Goal: Use online tool/utility: Utilize a website feature to perform a specific function

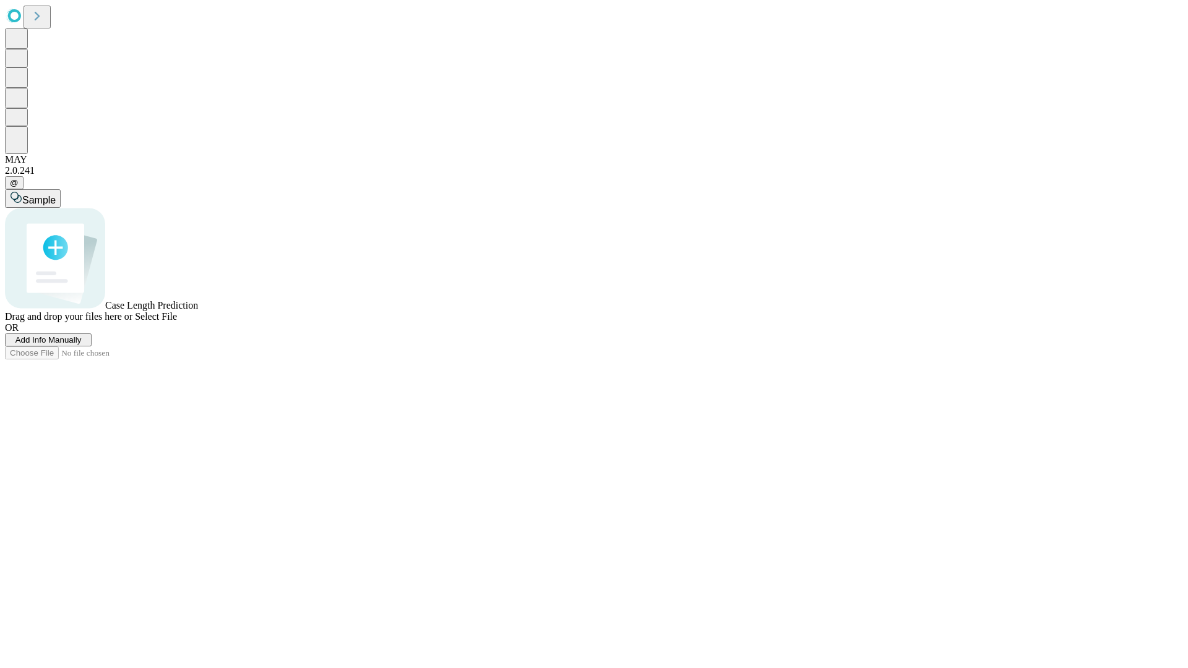
click at [82, 345] on span "Add Info Manually" at bounding box center [48, 339] width 66 height 9
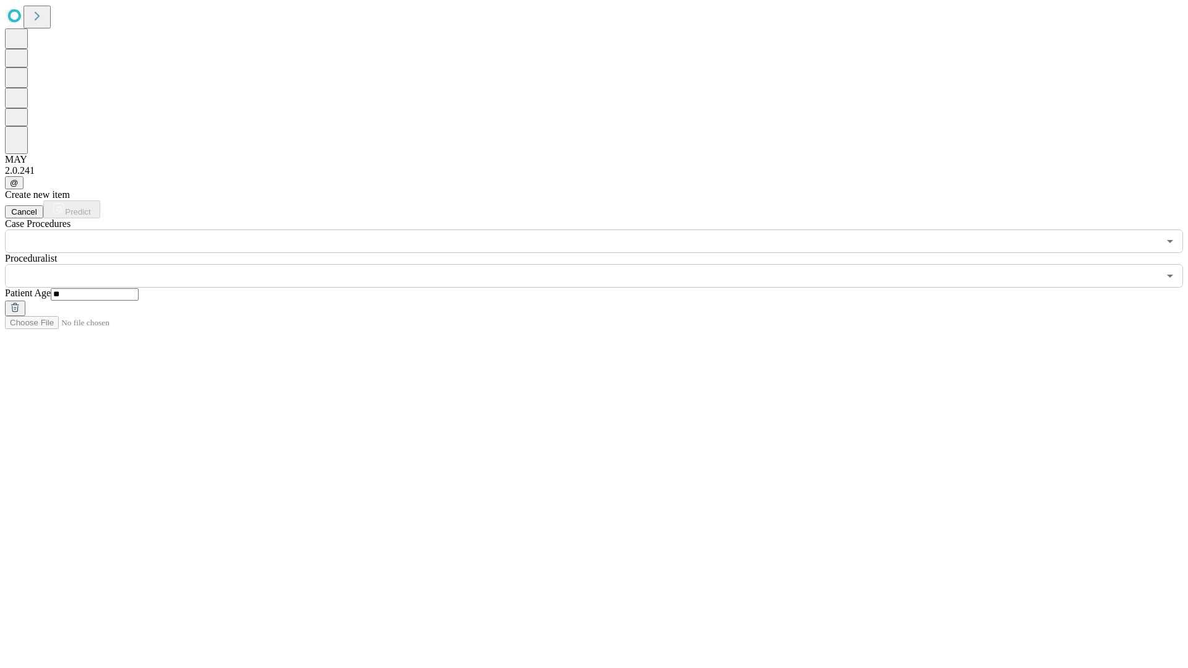
type input "**"
click at [603, 264] on input "text" at bounding box center [582, 276] width 1154 height 24
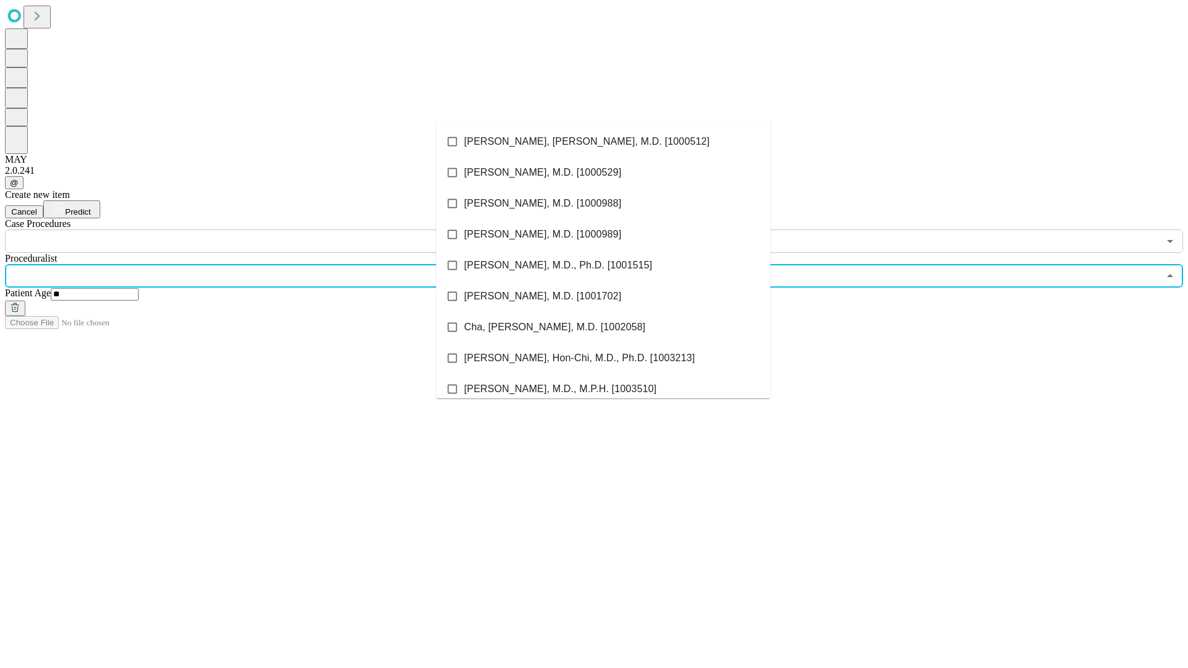
click at [603, 142] on li "[PERSON_NAME], [PERSON_NAME], M.D. [1000512]" at bounding box center [603, 141] width 334 height 31
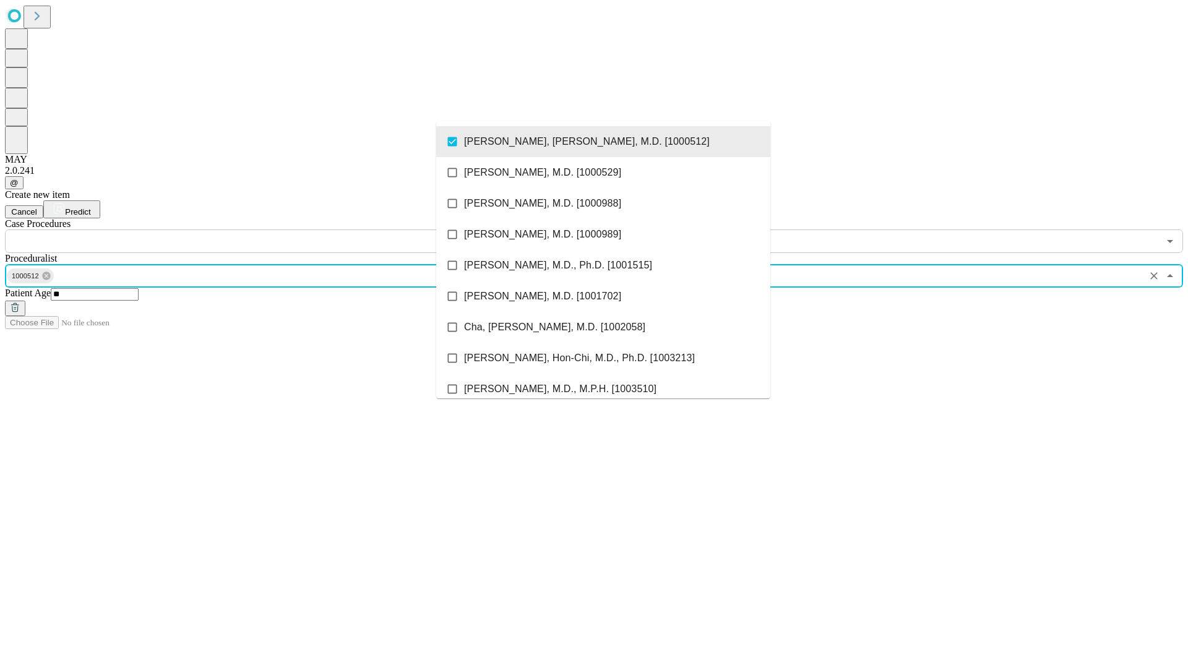
click at [260, 230] on input "text" at bounding box center [582, 242] width 1154 height 24
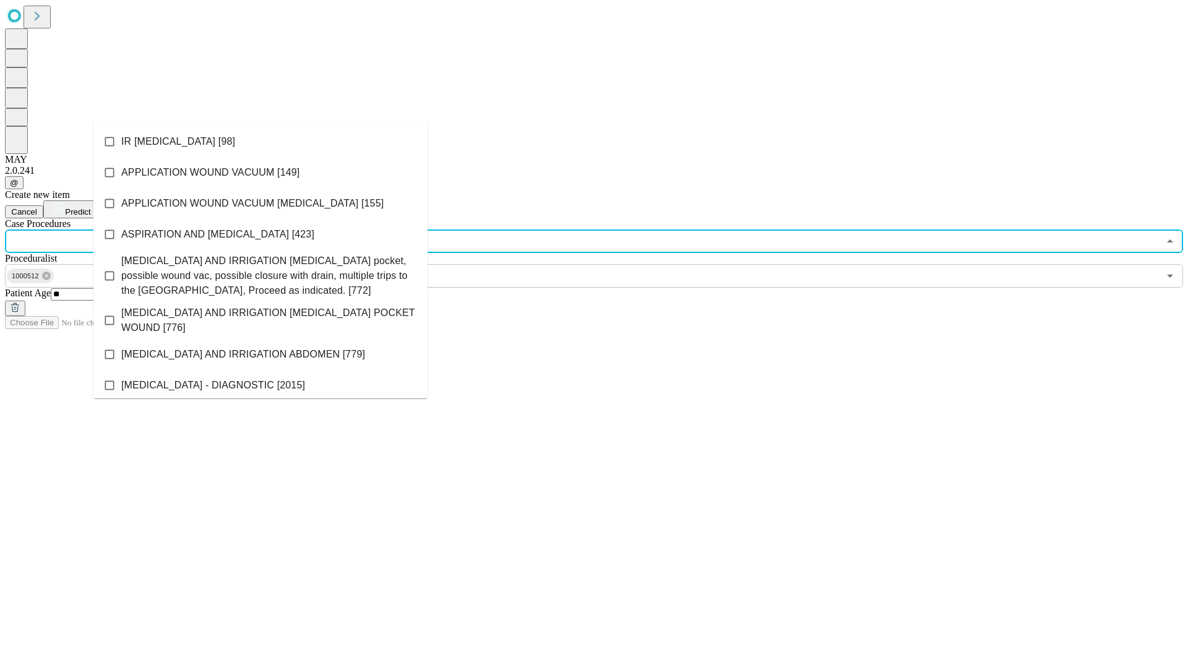
click at [261, 142] on li "IR [MEDICAL_DATA] [98]" at bounding box center [260, 141] width 334 height 31
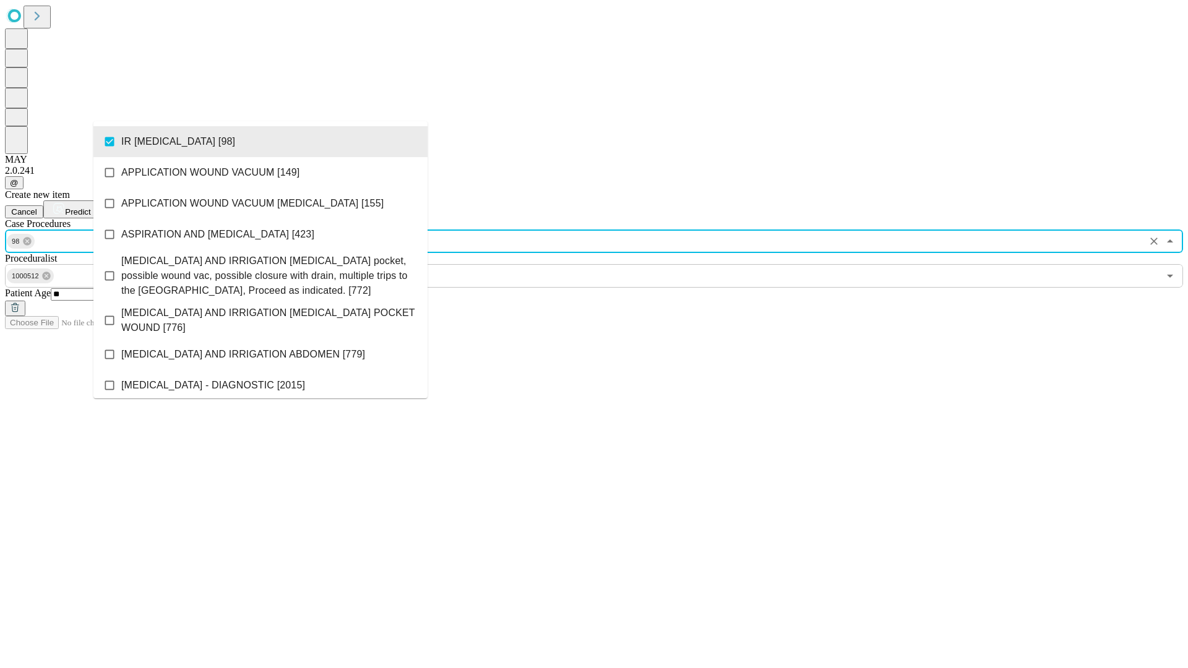
click at [90, 207] on span "Predict" at bounding box center [77, 211] width 25 height 9
